Goal: Information Seeking & Learning: Learn about a topic

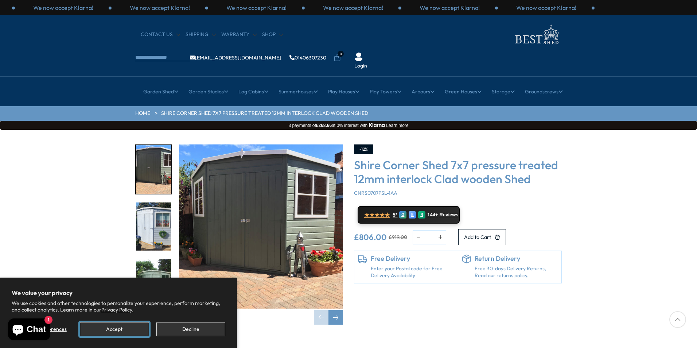
click at [127, 327] on button "Accept" at bounding box center [114, 329] width 69 height 14
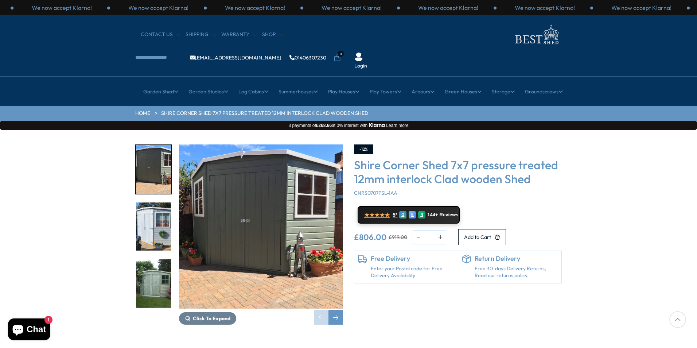
click at [594, 162] on div "Click To Expand Click To Expand Click To Expand Click To Expand Click To Expand…" at bounding box center [348, 240] width 697 height 220
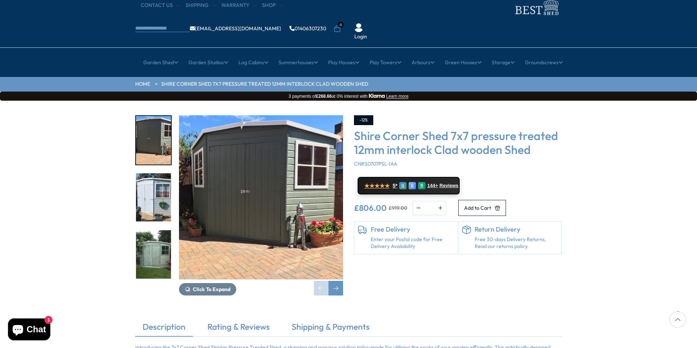
click at [594, 162] on div "Click To Expand Click To Expand Click To Expand Click To Expand Click To Expand…" at bounding box center [348, 211] width 697 height 220
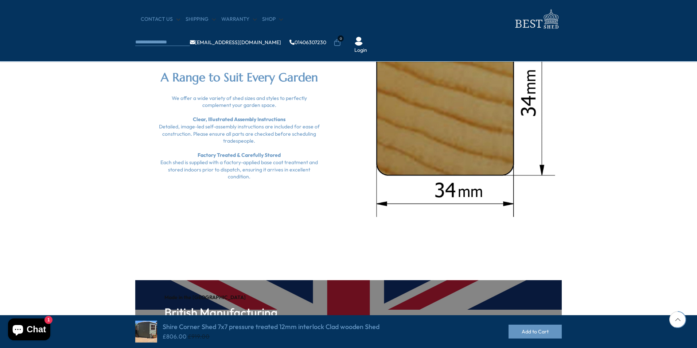
scroll to position [918, 0]
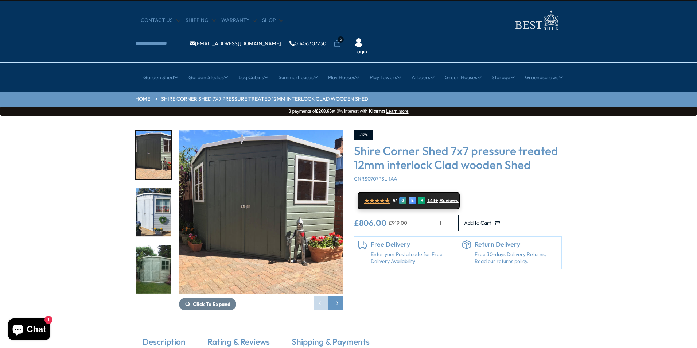
scroll to position [0, 0]
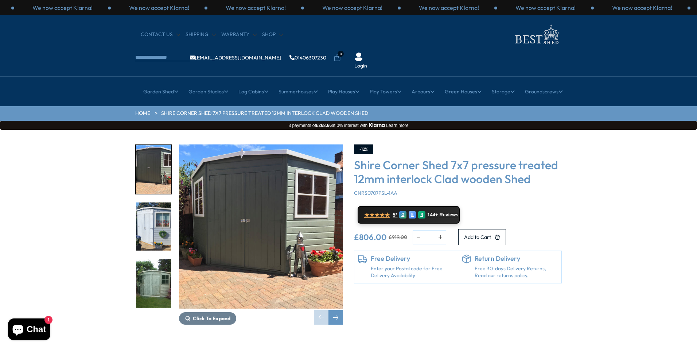
click at [284, 224] on img "1 / 8" at bounding box center [261, 226] width 164 height 164
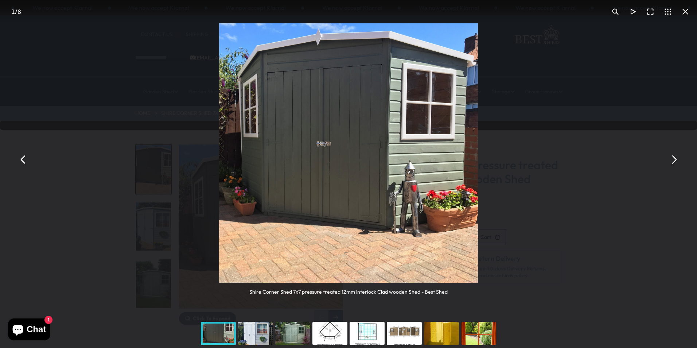
click at [677, 160] on button "You can close this modal content with the ESC key" at bounding box center [673, 159] width 17 height 17
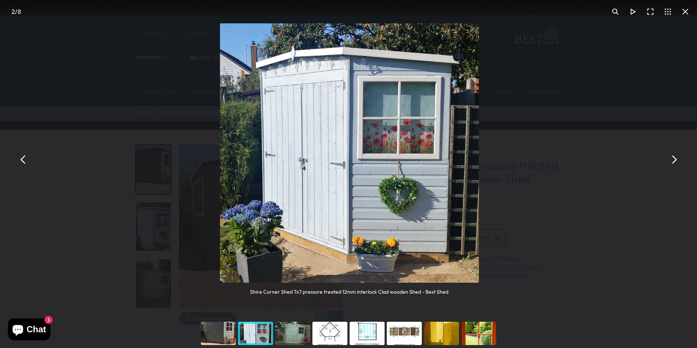
click at [677, 160] on button "You can close this modal content with the ESC key" at bounding box center [673, 159] width 17 height 17
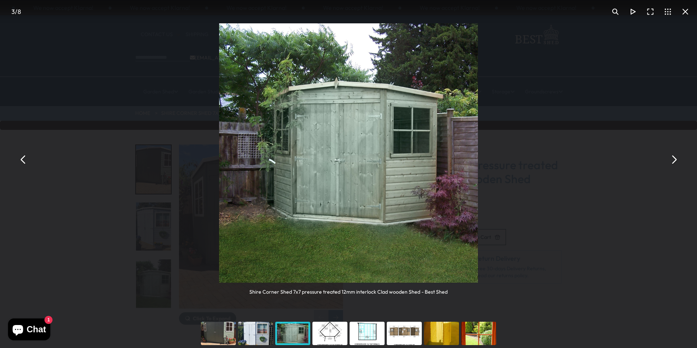
click at [676, 159] on button "You can close this modal content with the ESC key" at bounding box center [673, 159] width 17 height 17
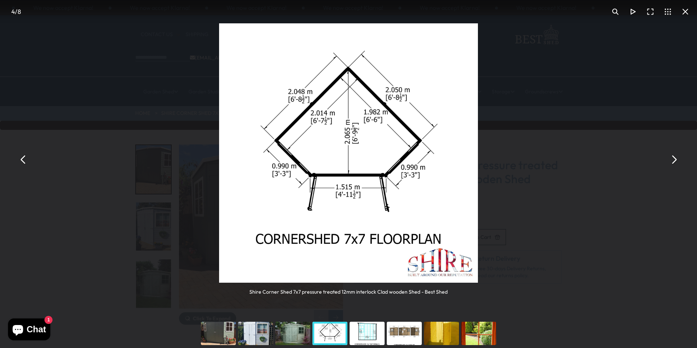
click at [676, 159] on button "You can close this modal content with the ESC key" at bounding box center [673, 159] width 17 height 17
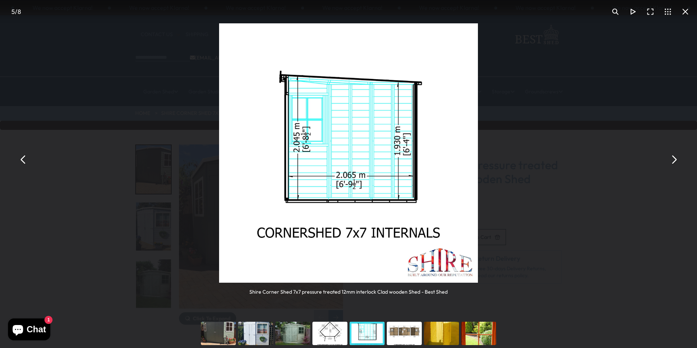
click at [676, 162] on button "You can close this modal content with the ESC key" at bounding box center [673, 159] width 17 height 17
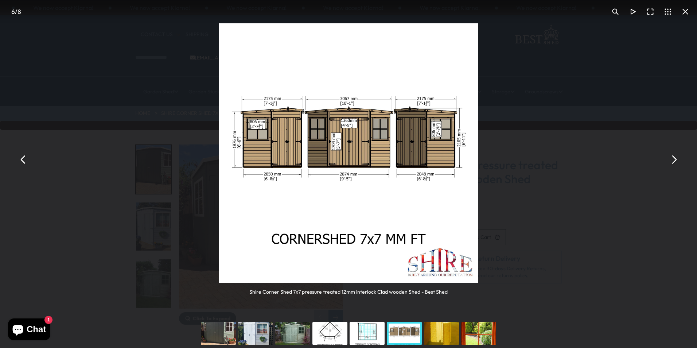
click at [676, 162] on button "You can close this modal content with the ESC key" at bounding box center [673, 159] width 17 height 17
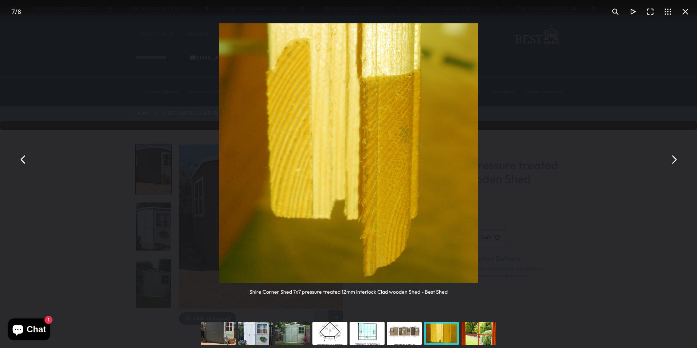
click at [676, 162] on button "You can close this modal content with the ESC key" at bounding box center [673, 159] width 17 height 17
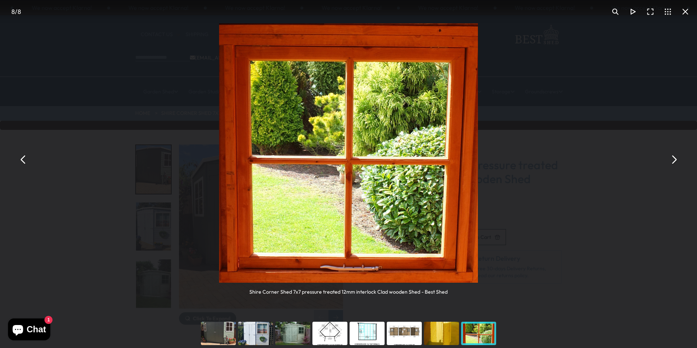
click at [24, 162] on button "You can close this modal content with the ESC key" at bounding box center [23, 159] width 17 height 17
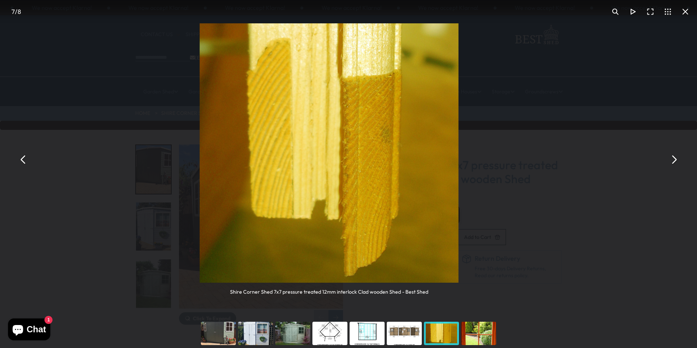
click at [24, 162] on button "You can close this modal content with the ESC key" at bounding box center [23, 159] width 17 height 17
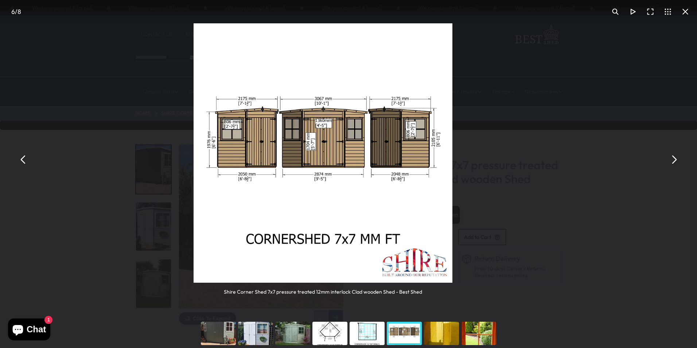
click at [24, 162] on button "You can close this modal content with the ESC key" at bounding box center [23, 159] width 17 height 17
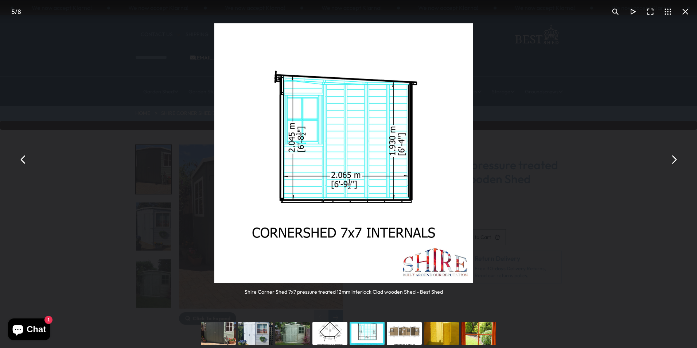
click at [24, 162] on button "You can close this modal content with the ESC key" at bounding box center [23, 159] width 17 height 17
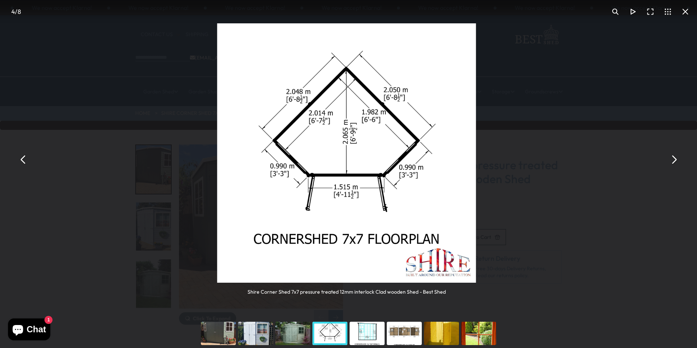
click at [24, 162] on button "You can close this modal content with the ESC key" at bounding box center [23, 159] width 17 height 17
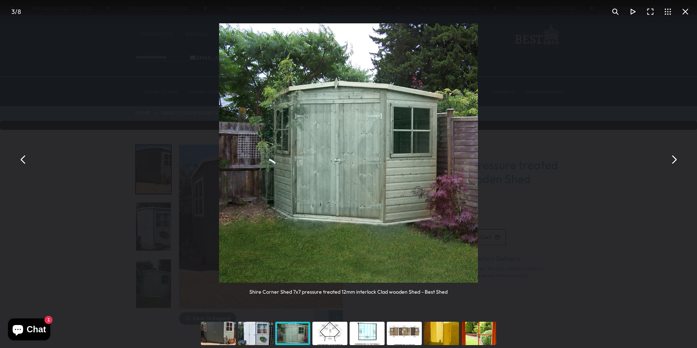
click at [24, 162] on button "You can close this modal content with the ESC key" at bounding box center [23, 159] width 17 height 17
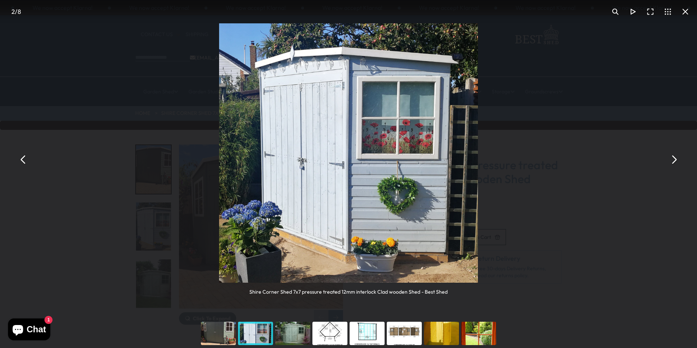
click at [24, 162] on button "You can close this modal content with the ESC key" at bounding box center [23, 159] width 17 height 17
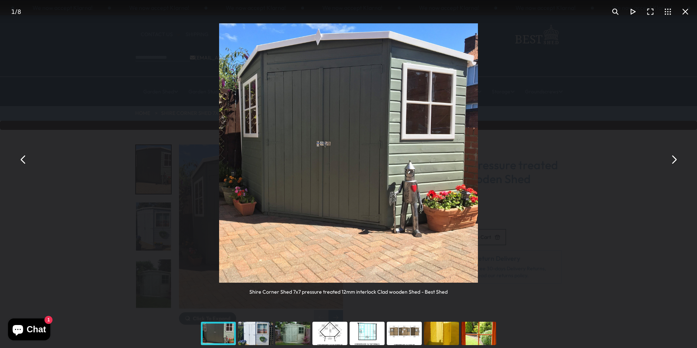
click at [24, 162] on button "You can close this modal content with the ESC key" at bounding box center [23, 159] width 17 height 17
